Goal: Information Seeking & Learning: Learn about a topic

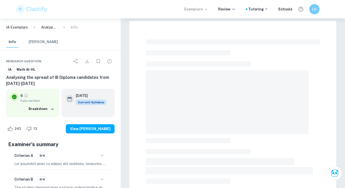
click at [199, 12] on p "Exemplars" at bounding box center [196, 9] width 24 height 6
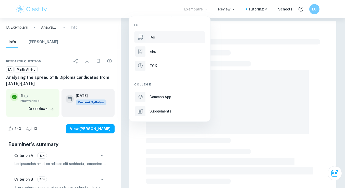
click at [168, 40] on div "IAs" at bounding box center [177, 37] width 55 height 6
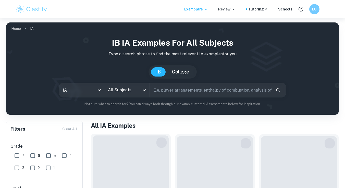
scroll to position [49, 0]
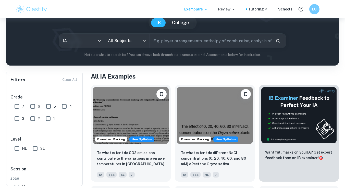
click at [191, 37] on input "text" at bounding box center [211, 41] width 122 height 14
type input "scout unit"
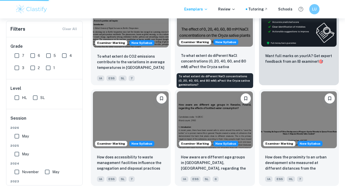
scroll to position [146, 0]
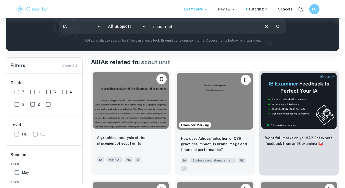
scroll to position [74, 0]
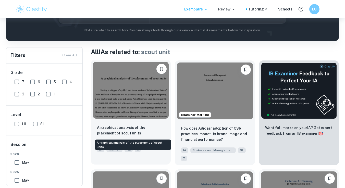
click at [144, 134] on p "A graphical analysis of the placement of scout units" at bounding box center [131, 130] width 68 height 11
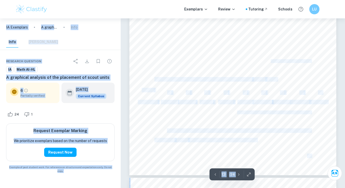
scroll to position [3705, 0]
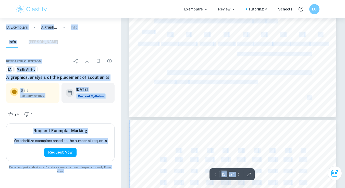
type input "14"
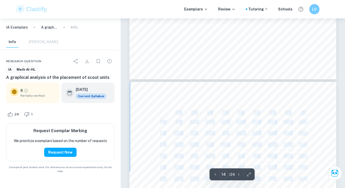
drag, startPoint x: 286, startPoint y: 137, endPoint x: 156, endPoint y: 117, distance: 131.3
copy div "L4 I9 D2 S5 A7 C1 A5 E0 S9 D4 5.9 02.1 50.5 41.0 59.2 06.4 28.0 80.3 62.5 E5 61…"
